Goal: Task Accomplishment & Management: Manage account settings

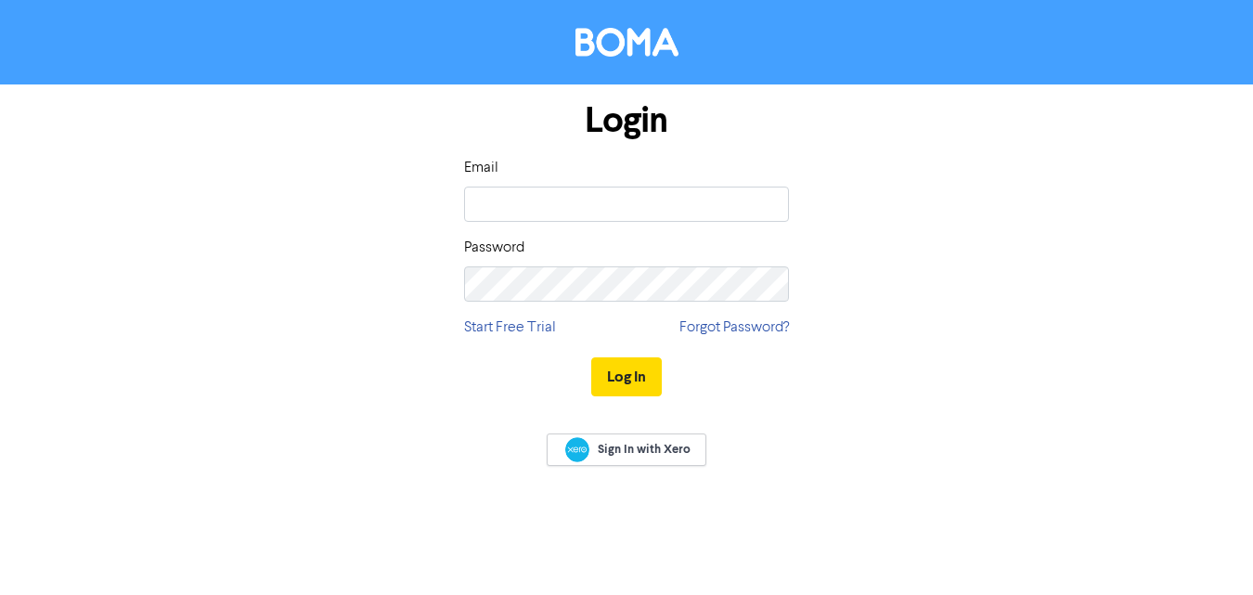
click at [647, 227] on div "Email Password" at bounding box center [626, 229] width 325 height 145
click at [645, 210] on input "email" at bounding box center [626, 204] width 325 height 35
click at [639, 200] on input "email" at bounding box center [626, 204] width 325 height 35
type input "[EMAIL_ADDRESS][DOMAIN_NAME]"
click at [632, 383] on button "Log In" at bounding box center [626, 376] width 71 height 39
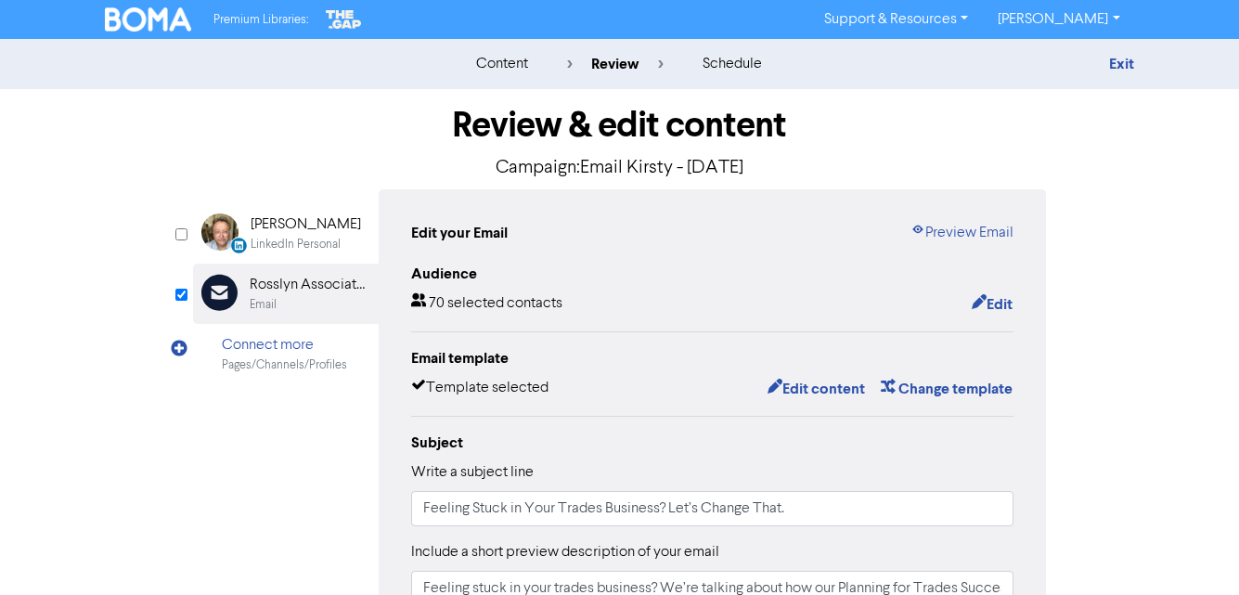
click at [508, 61] on div "content" at bounding box center [502, 64] width 52 height 22
click at [1125, 60] on link "Exit" at bounding box center [1121, 64] width 25 height 19
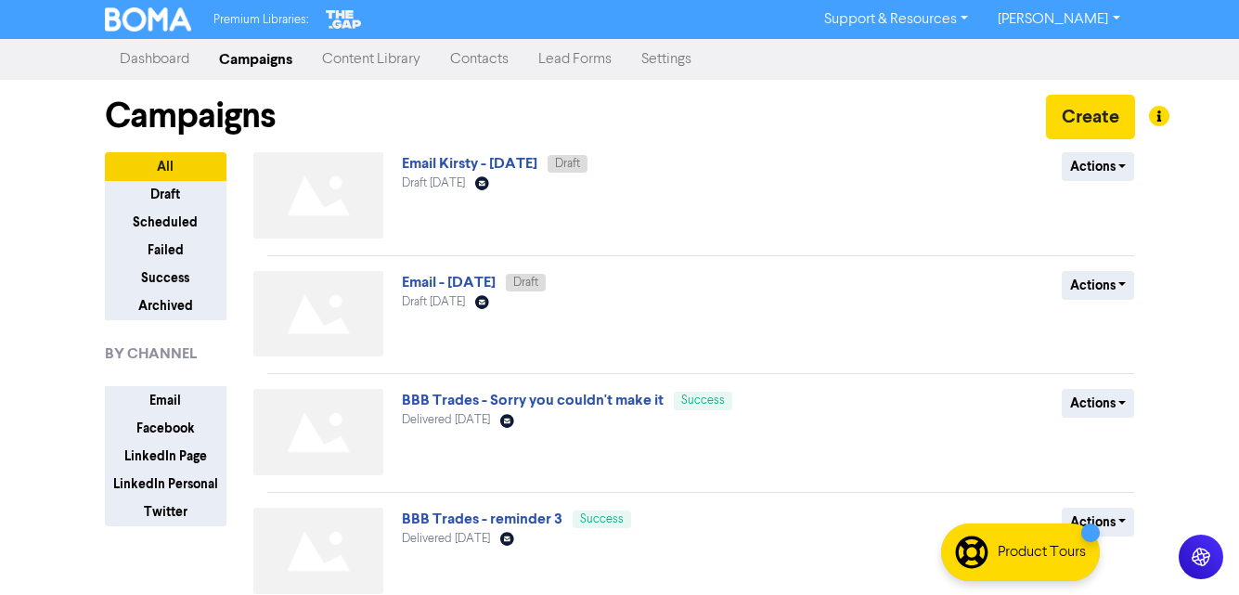
click at [714, 220] on div "Email Kirsty - [DATE] Draft Draft [DATE] Email Created with Sketch." at bounding box center [625, 199] width 447 height 94
click at [488, 160] on link "Email Kirsty - [DATE]" at bounding box center [470, 163] width 136 height 19
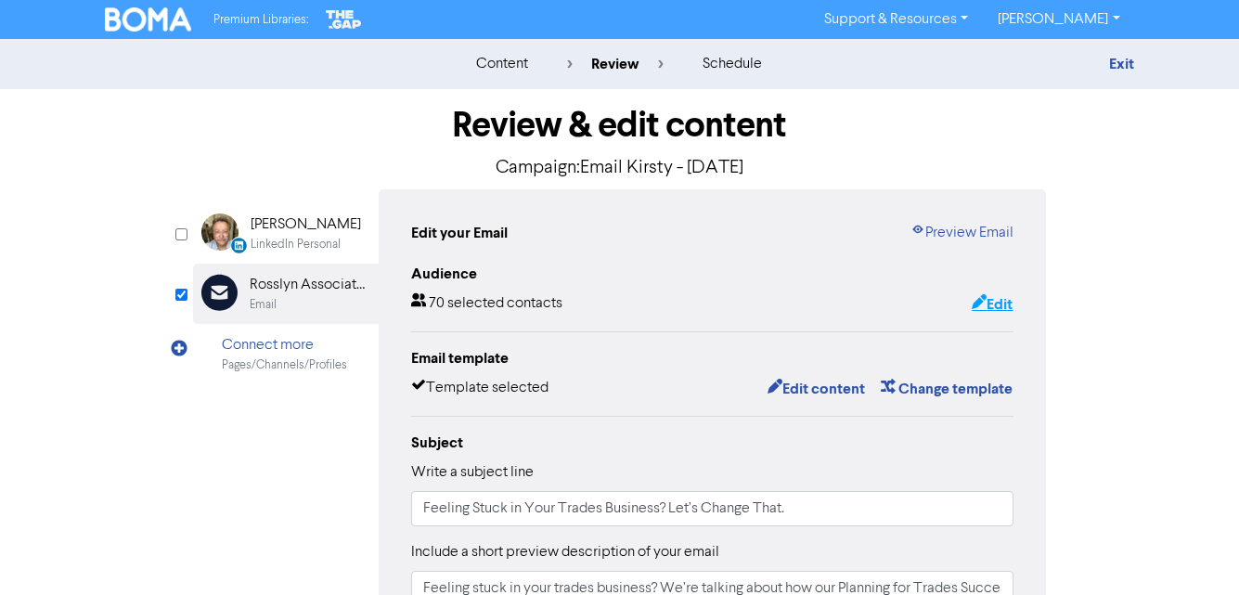
click at [984, 308] on button "Edit" at bounding box center [992, 304] width 43 height 24
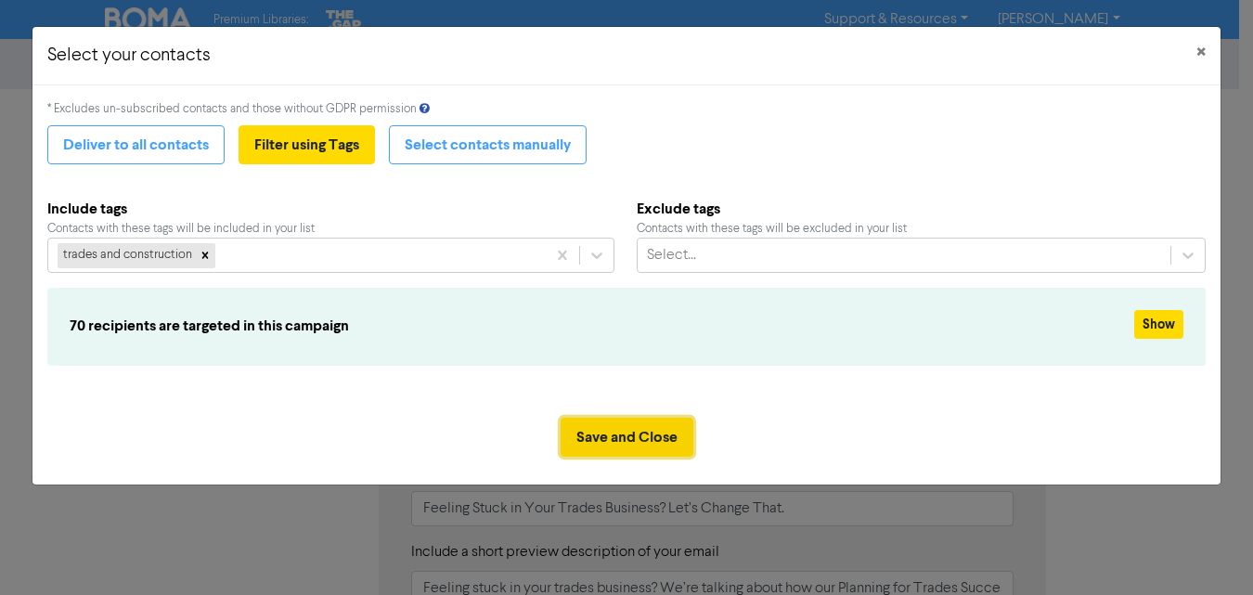
click at [659, 432] on button "Save and Close" at bounding box center [627, 437] width 133 height 39
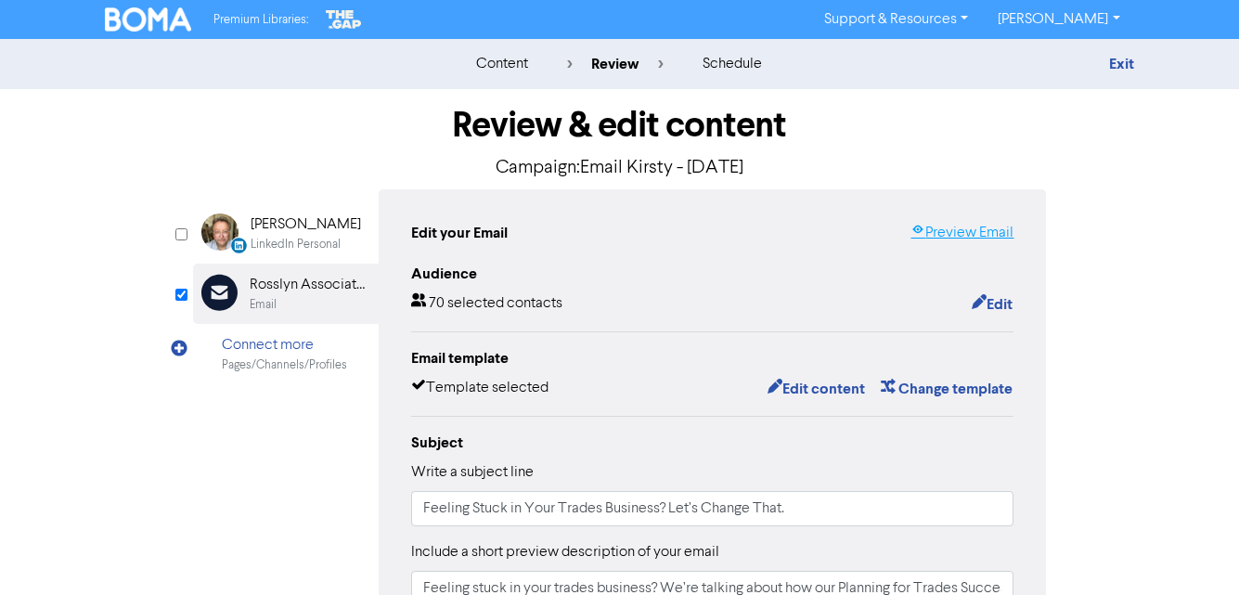
click at [963, 230] on link "Preview Email" at bounding box center [962, 233] width 103 height 22
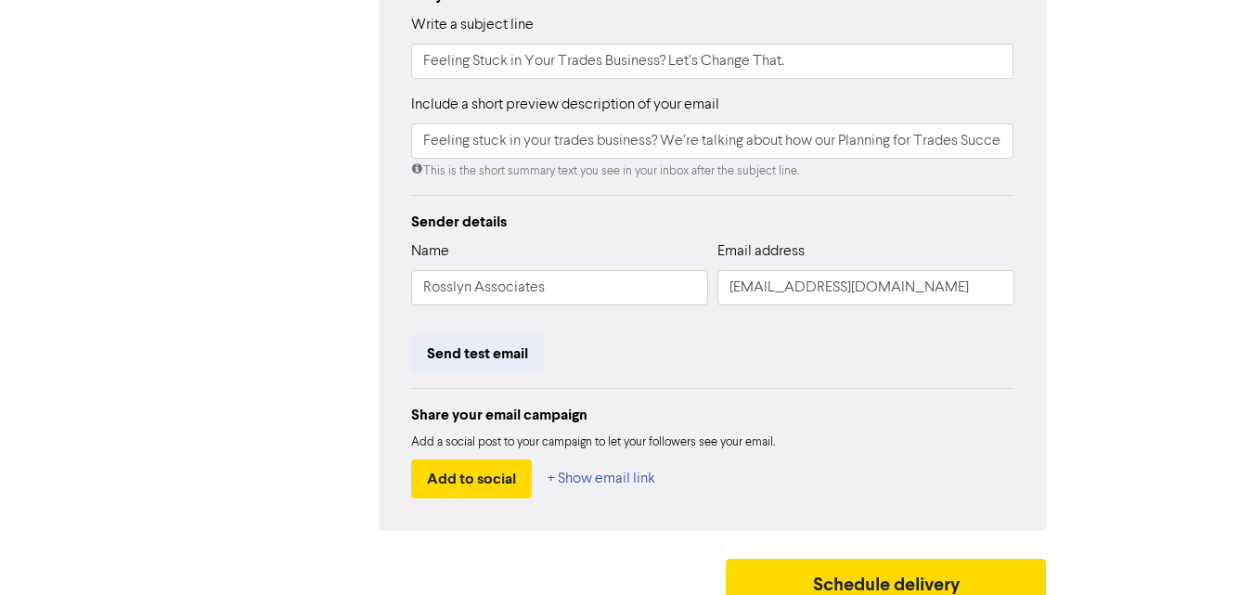
scroll to position [467, 0]
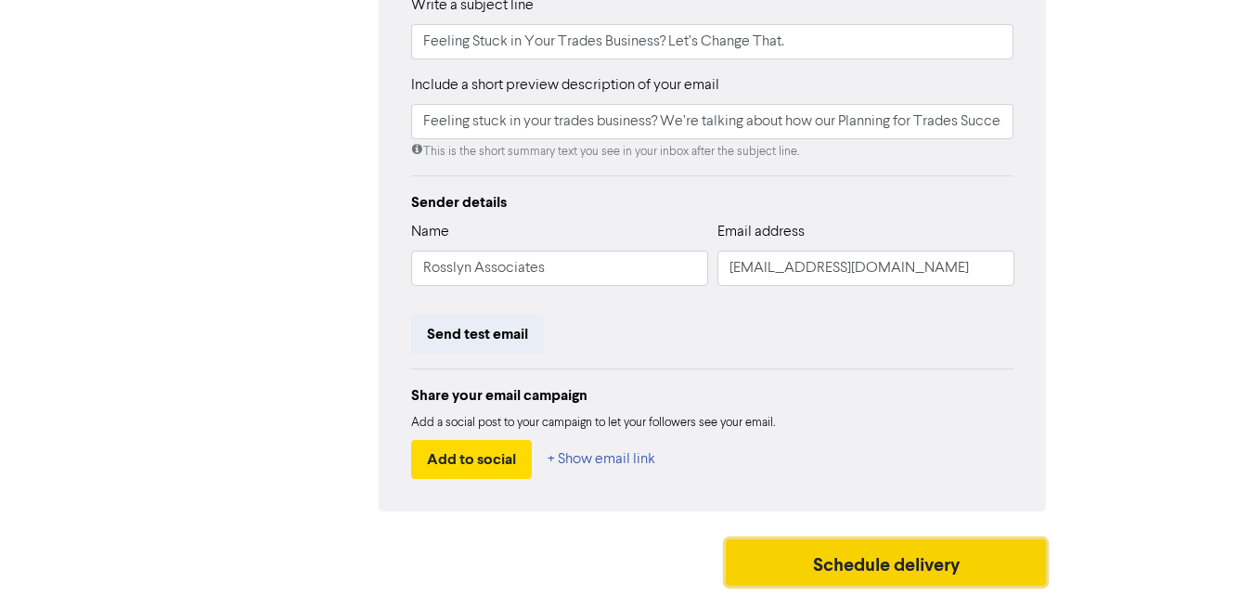
click at [907, 552] on button "Schedule delivery" at bounding box center [886, 562] width 321 height 46
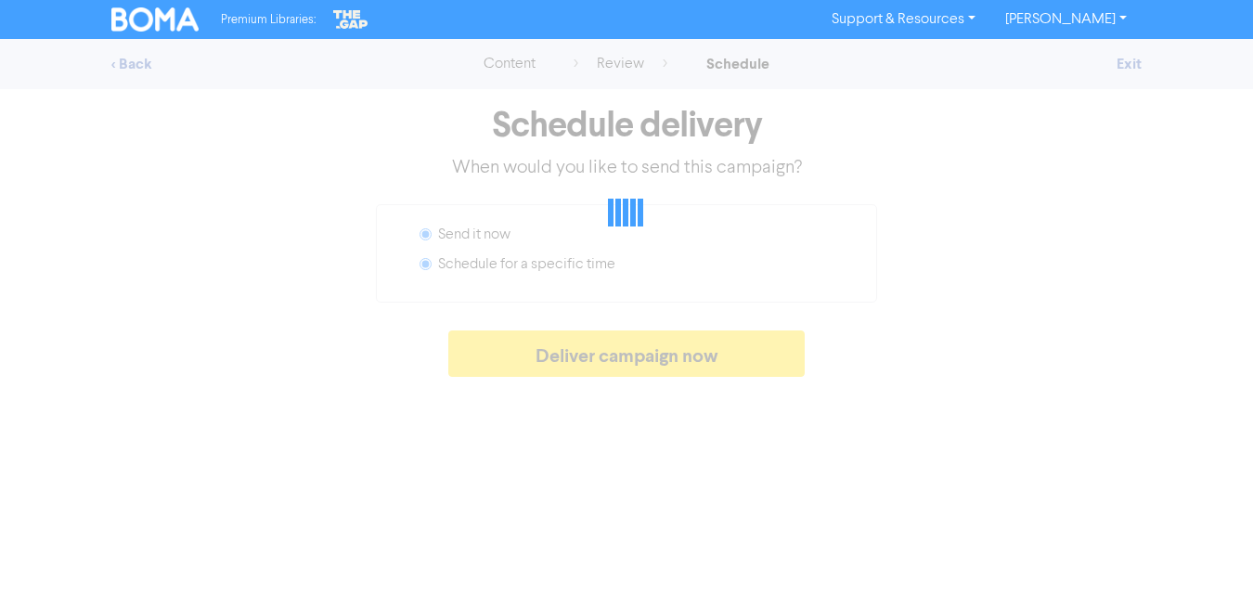
radio input "false"
radio input "true"
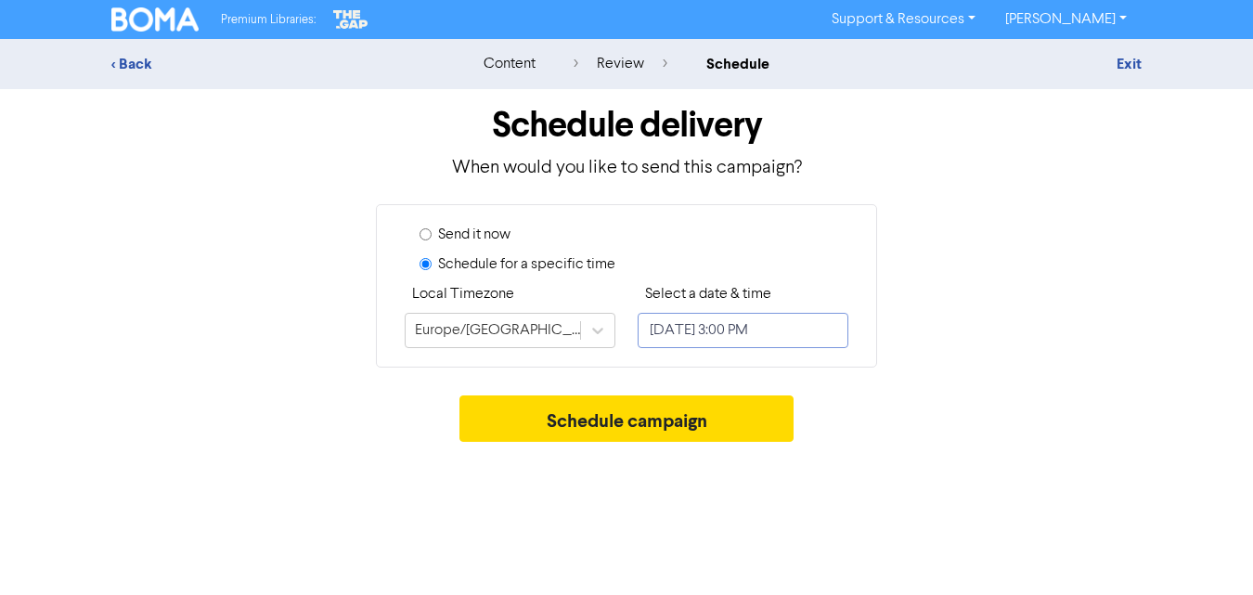
click at [683, 329] on input "[DATE] 3:00 PM" at bounding box center [743, 330] width 211 height 35
select select "7"
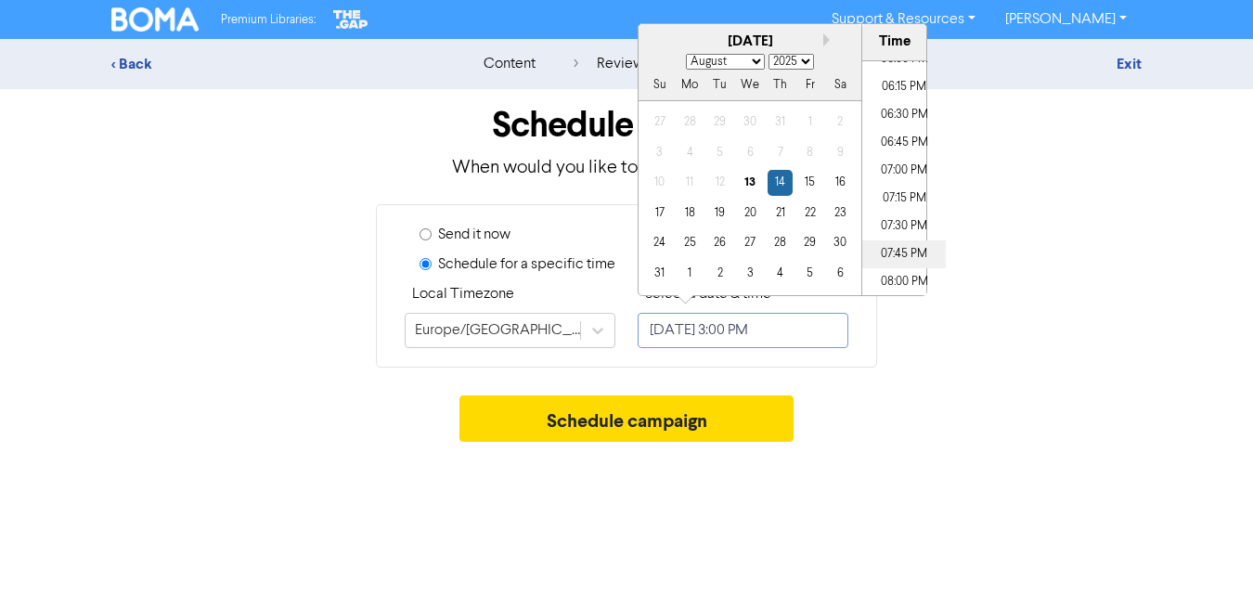
scroll to position [2017, 0]
click at [894, 179] on li "07:00 PM" at bounding box center [904, 175] width 84 height 28
type input "[DATE] 7:00 PM"
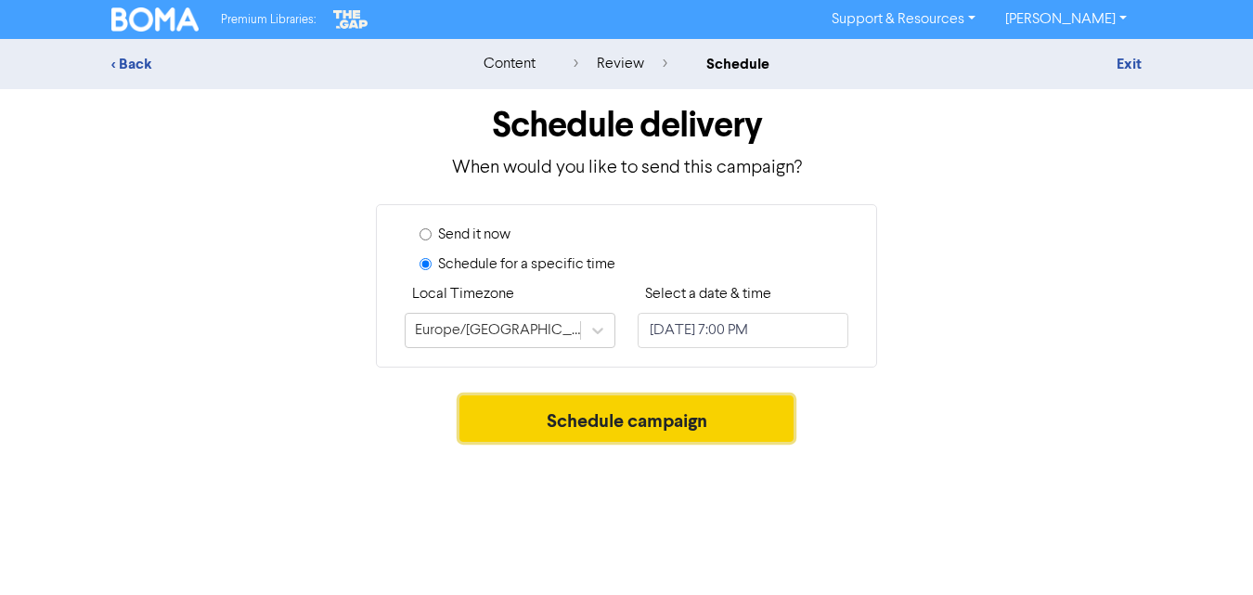
click at [737, 407] on button "Schedule campaign" at bounding box center [626, 418] width 335 height 46
